Goal: Navigation & Orientation: Find specific page/section

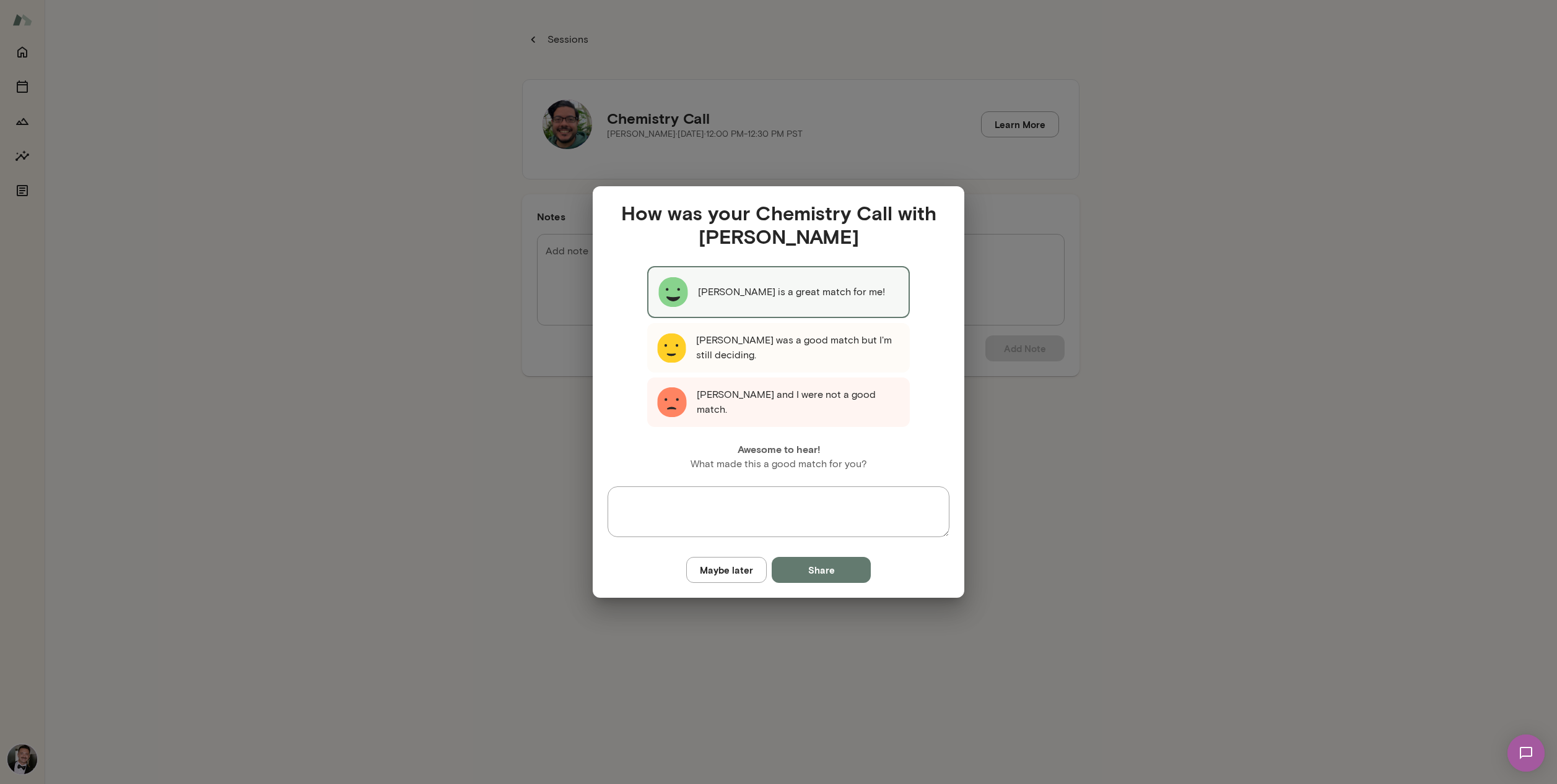
click at [824, 580] on button "Share" at bounding box center [820, 570] width 99 height 26
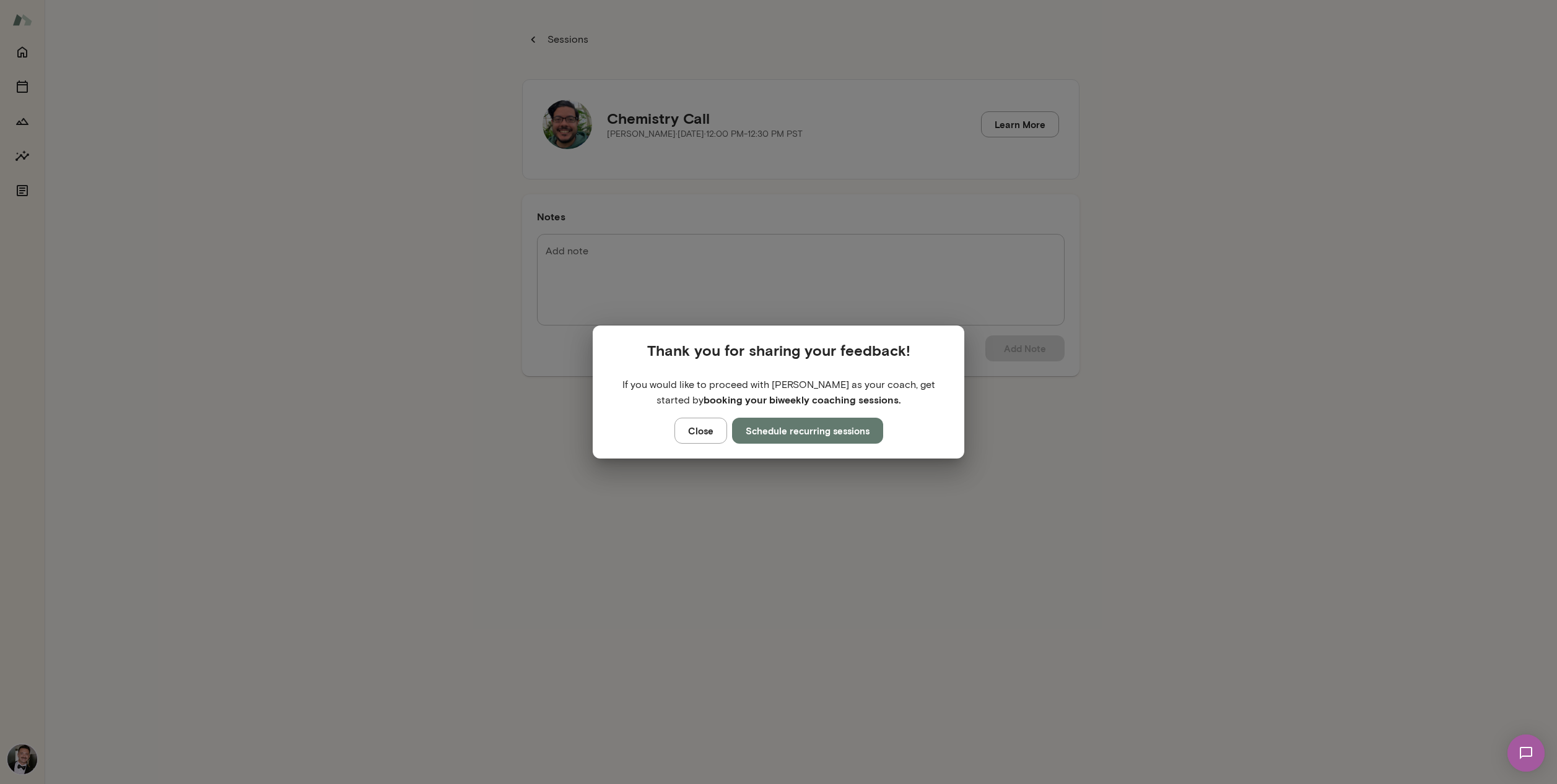
click at [696, 433] on button "Close" at bounding box center [701, 430] width 53 height 26
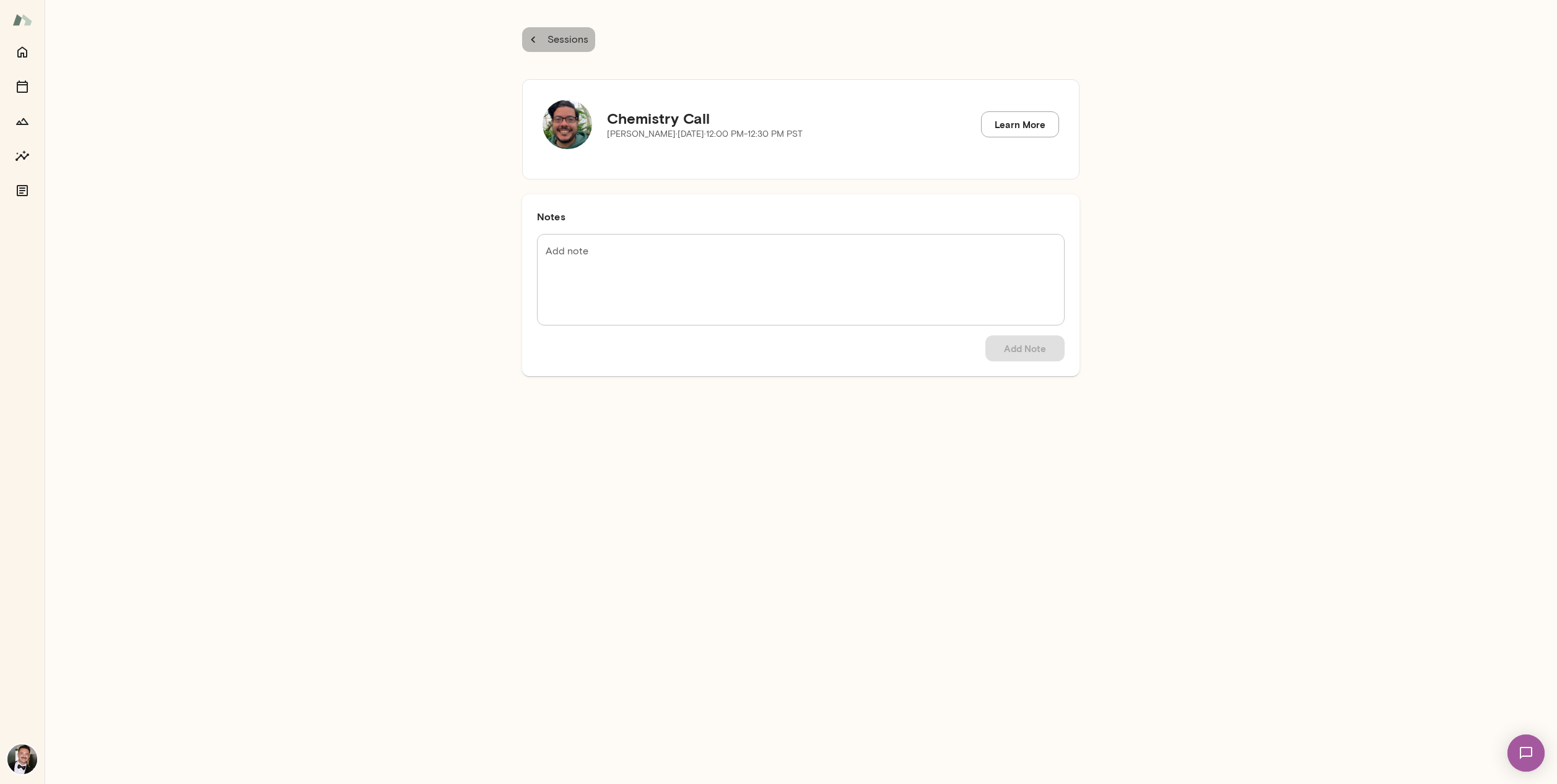
click at [548, 35] on p "Sessions" at bounding box center [566, 39] width 43 height 15
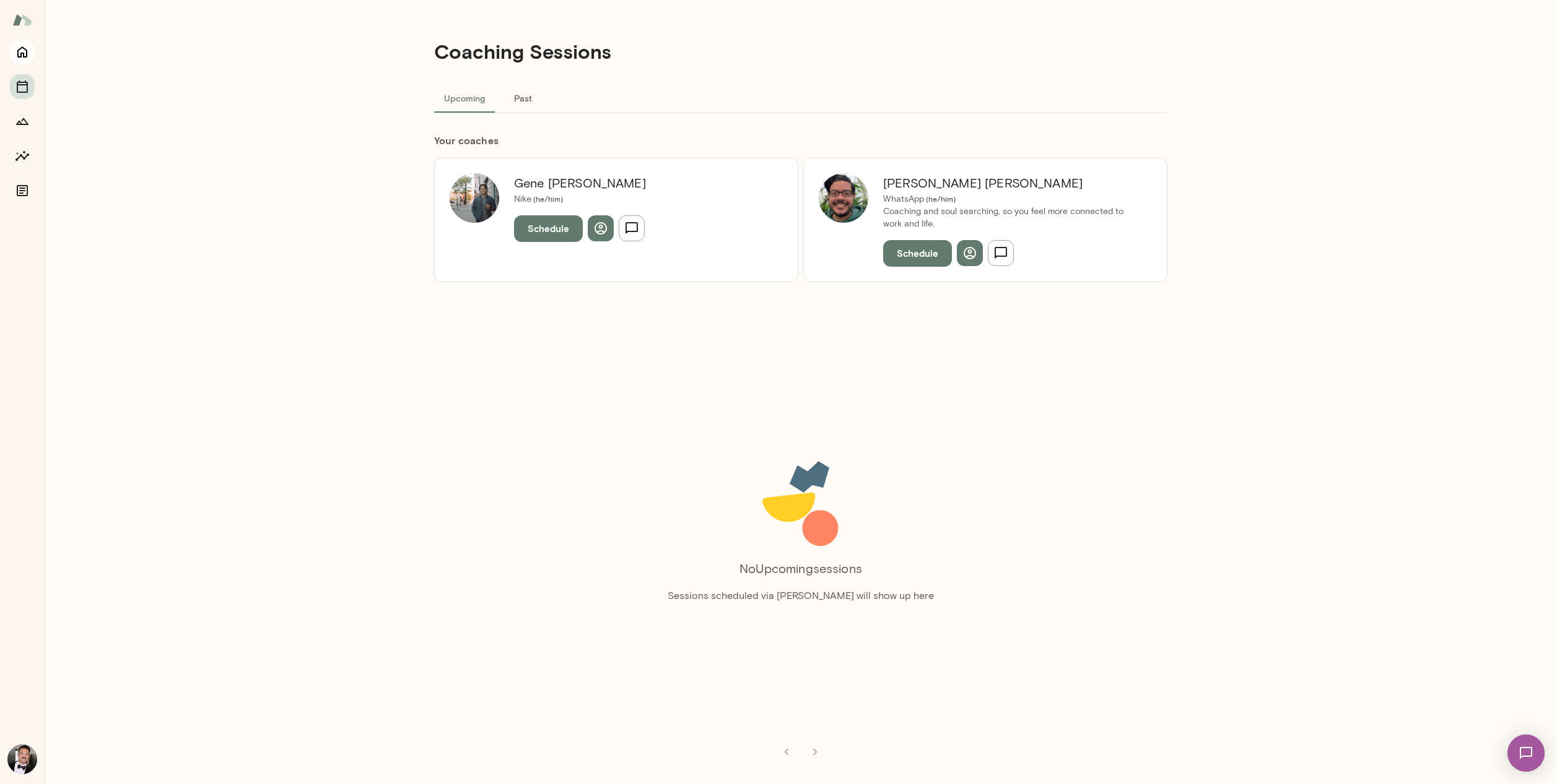
click at [27, 47] on icon "Home" at bounding box center [22, 52] width 15 height 15
